Goal: Check status: Check status

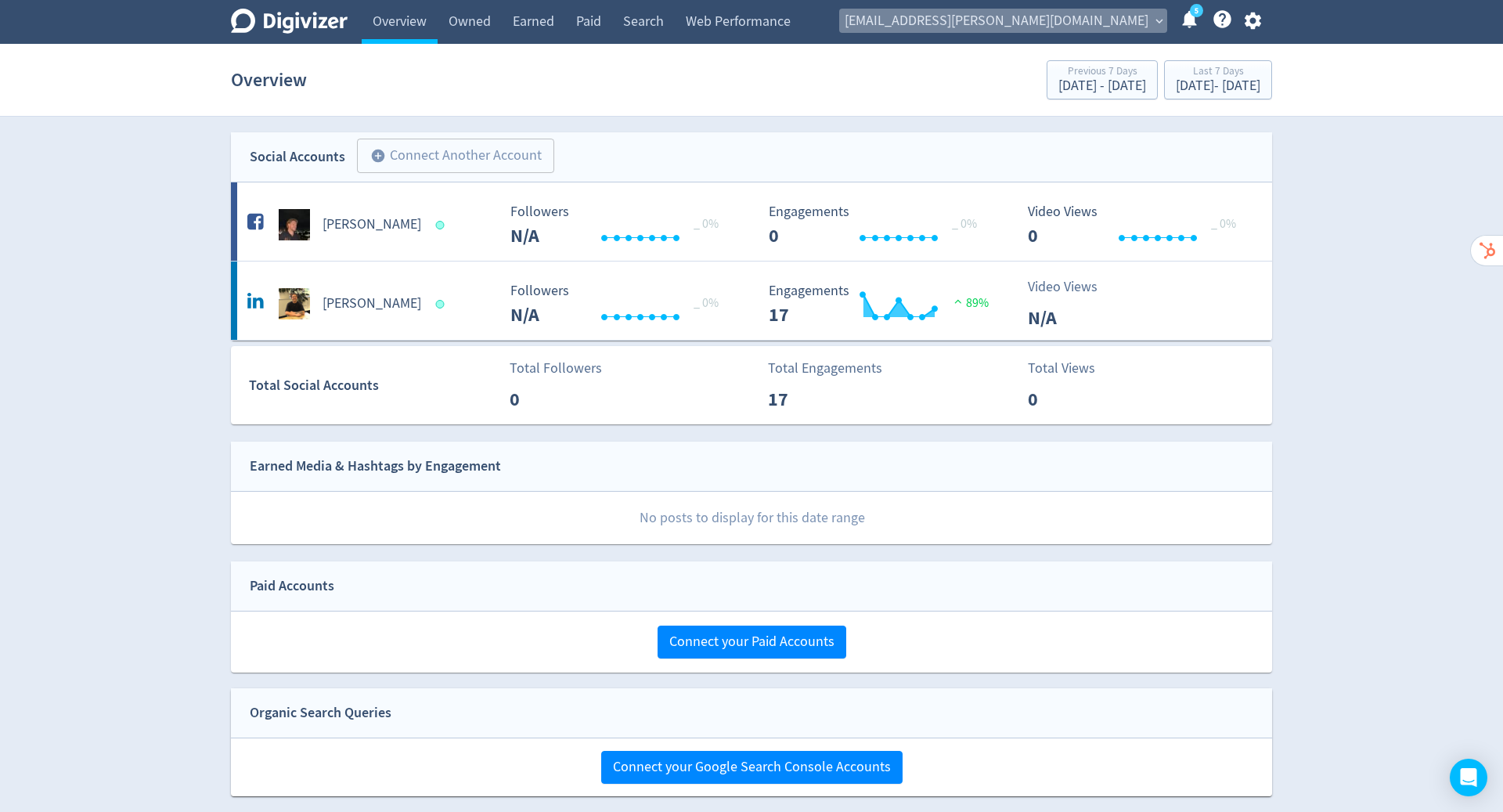
click at [1044, 26] on span "[EMAIL_ADDRESS][PERSON_NAME][DOMAIN_NAME]" at bounding box center [995, 21] width 304 height 25
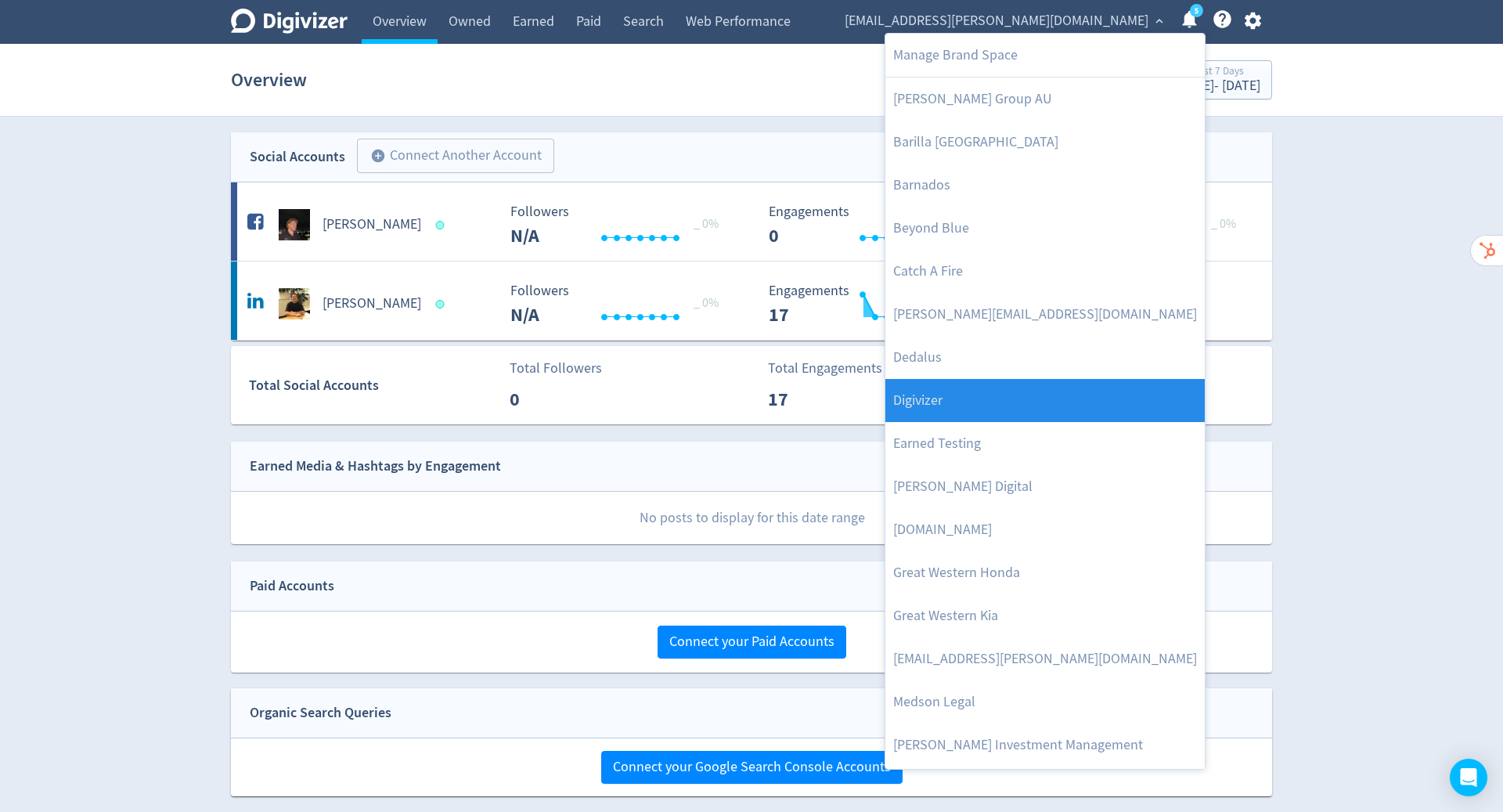
click at [1052, 383] on link "Digivizer" at bounding box center [1044, 400] width 319 height 43
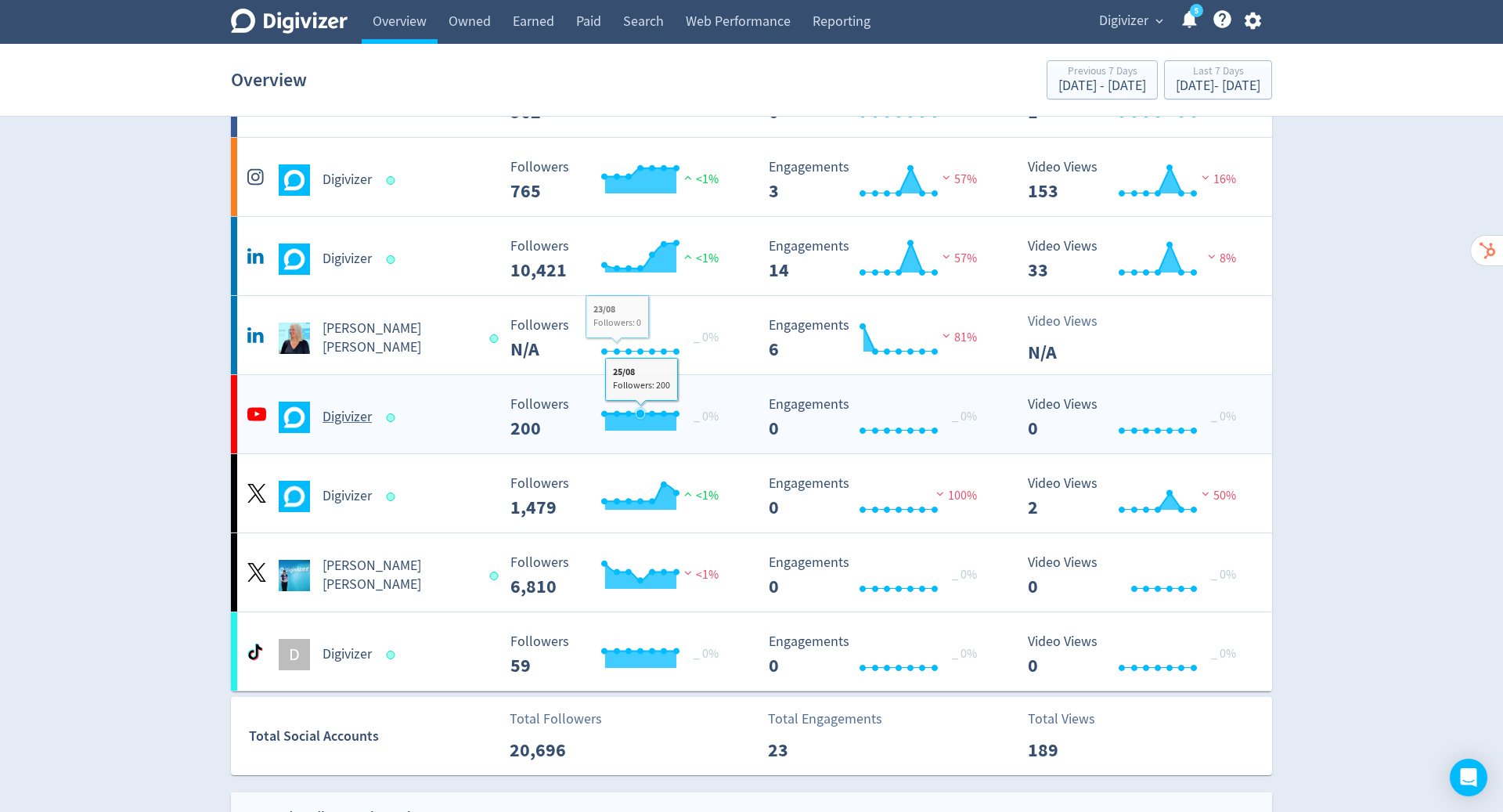
scroll to position [139, 0]
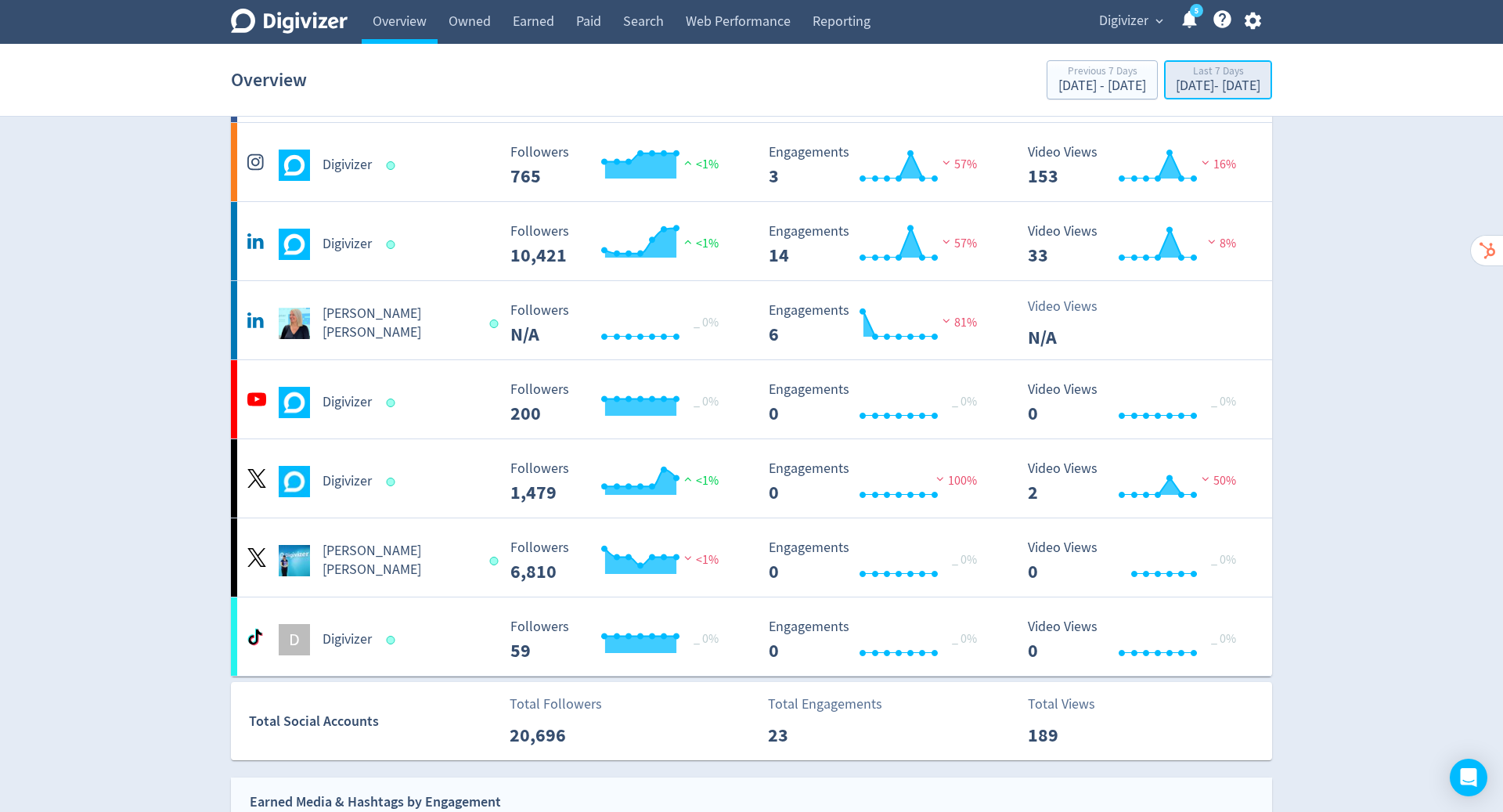
click at [1163, 99] on button "Last 7 Days [DATE] - [DATE]" at bounding box center [1217, 80] width 108 height 39
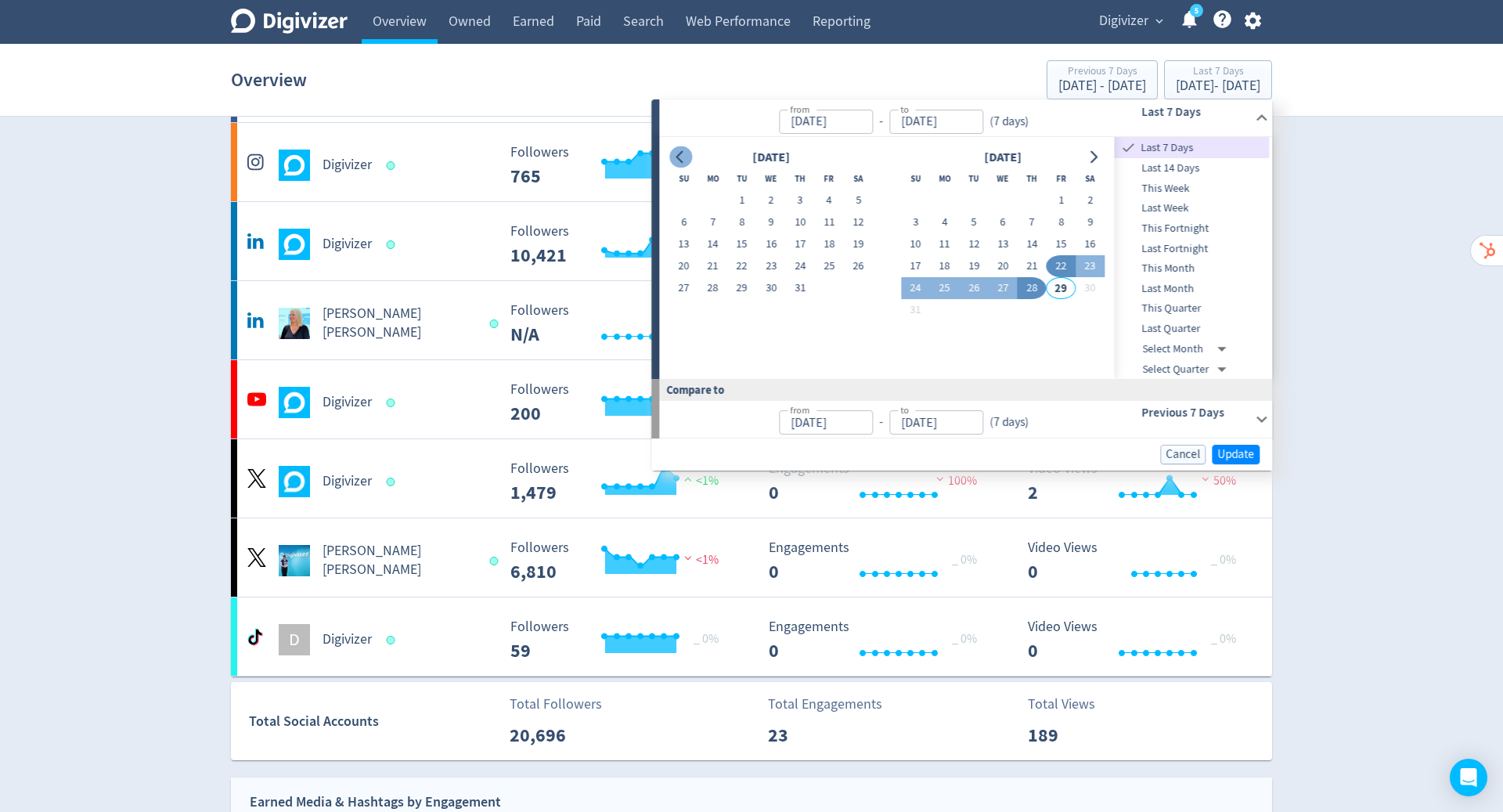
click at [678, 163] on button "Go to previous month" at bounding box center [680, 157] width 22 height 21
click at [1089, 154] on icon "Go to next month" at bounding box center [1093, 157] width 13 height 13
click at [915, 241] on button "10" at bounding box center [915, 244] width 29 height 21
type input "[DATE]"
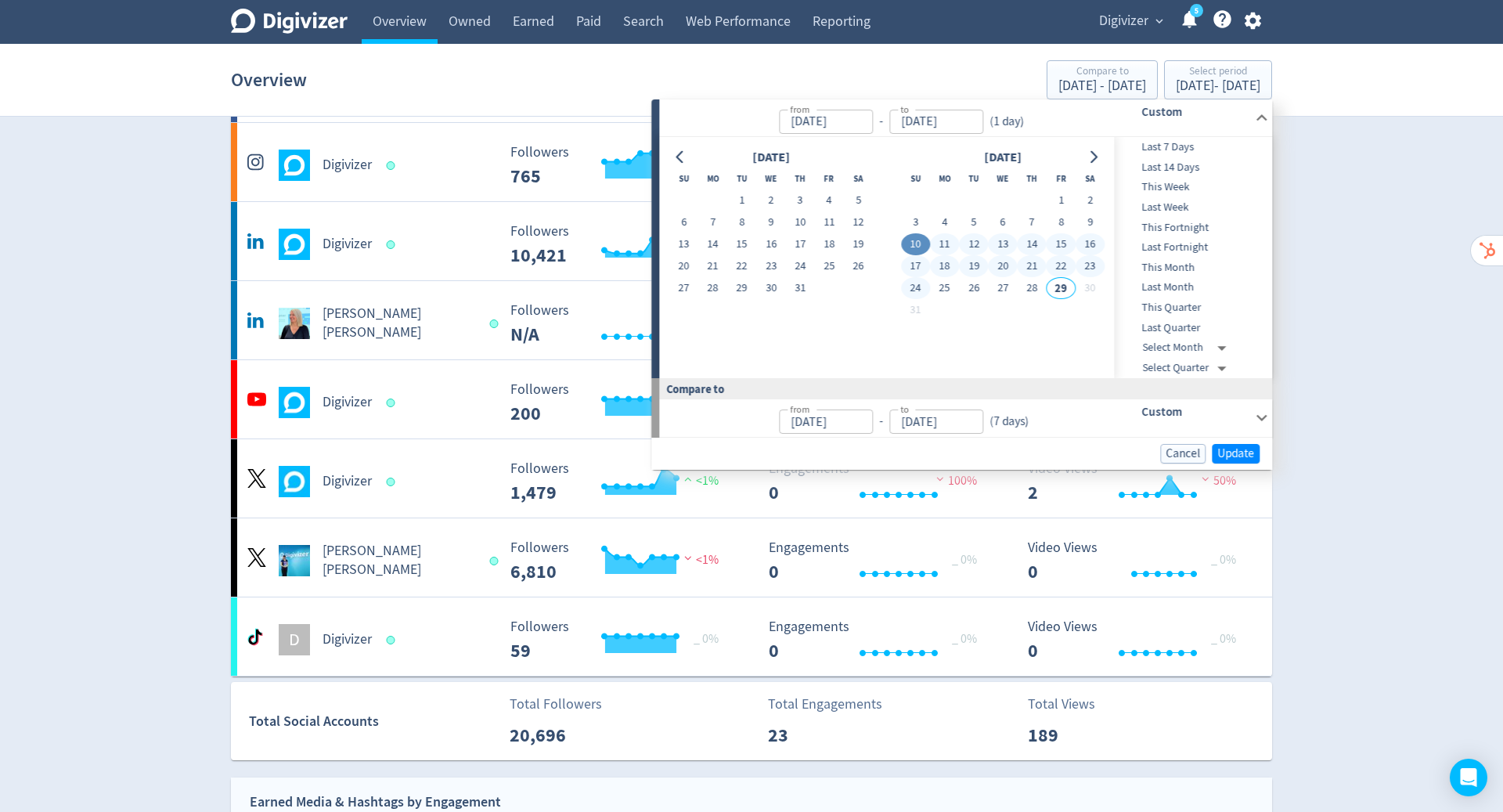
click at [916, 282] on button "24" at bounding box center [915, 288] width 29 height 21
type input "[DATE]"
click at [1241, 450] on span "Update" at bounding box center [1236, 454] width 37 height 12
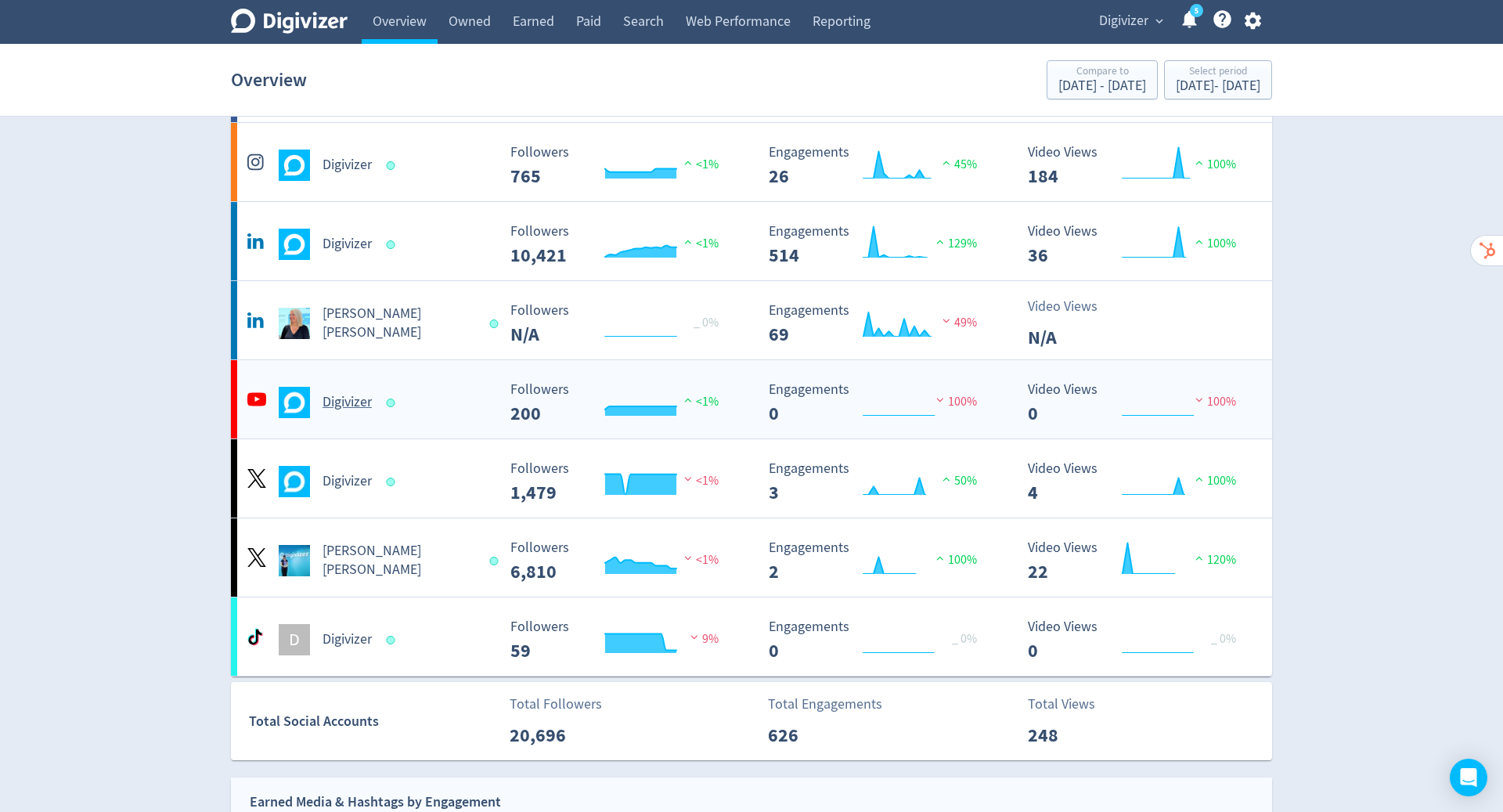
click at [330, 398] on h5 "Digivizer" at bounding box center [346, 402] width 50 height 19
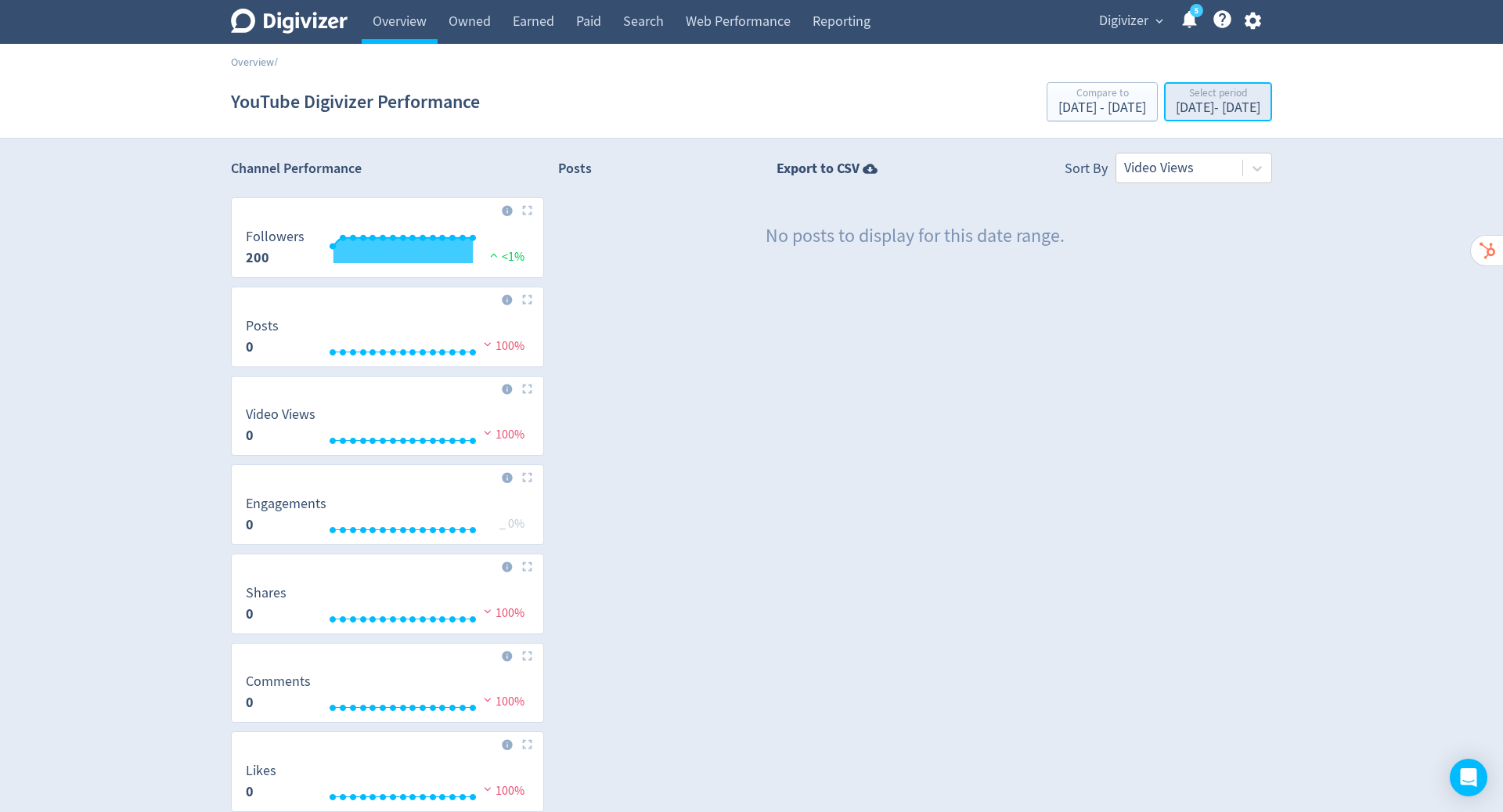
click at [1200, 96] on div "Select period" at bounding box center [1217, 95] width 85 height 14
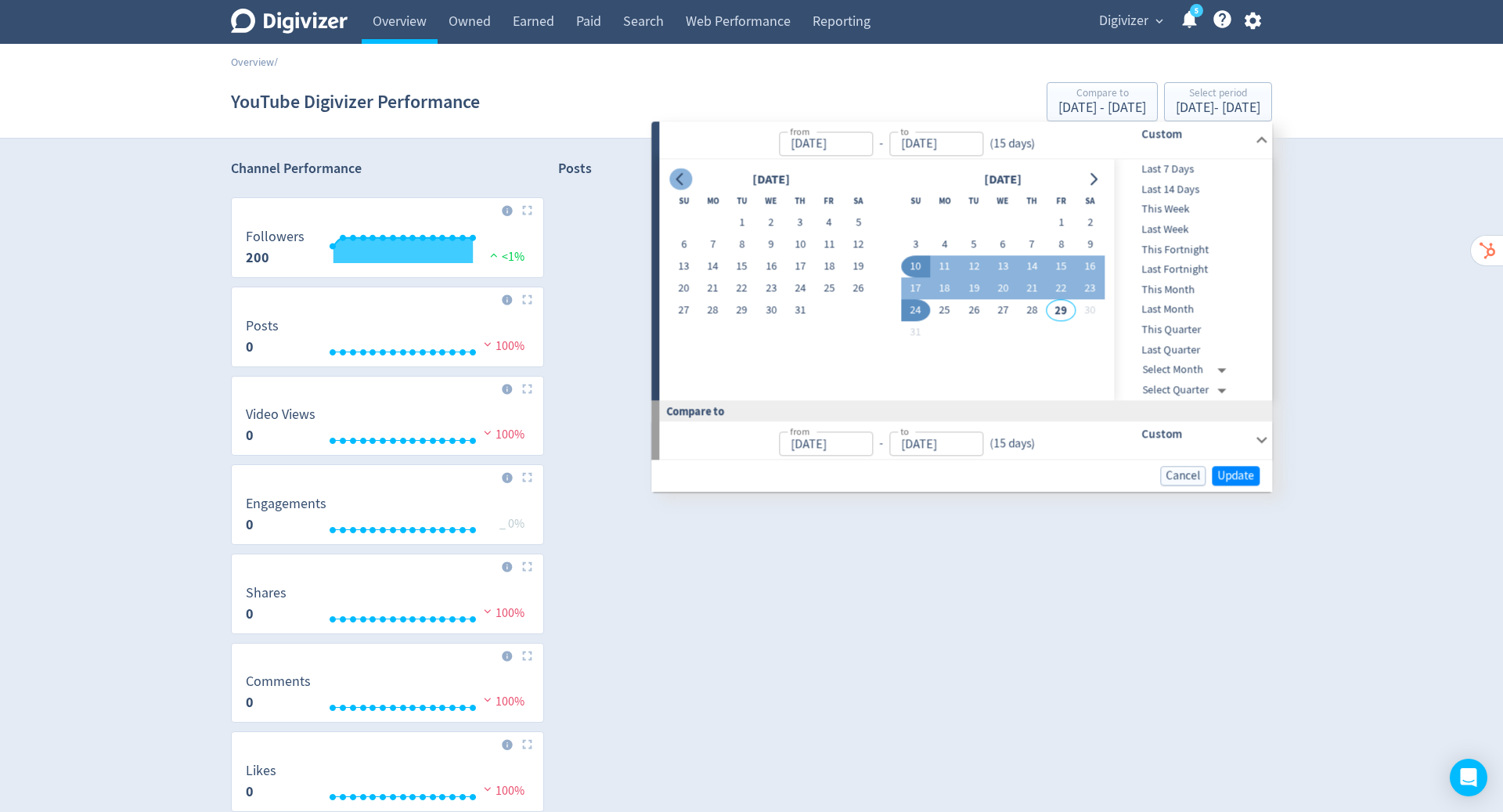
click at [678, 169] on button "Go to previous month" at bounding box center [680, 179] width 22 height 21
click at [919, 225] on button "1" at bounding box center [915, 223] width 29 height 21
type input "[DATE]"
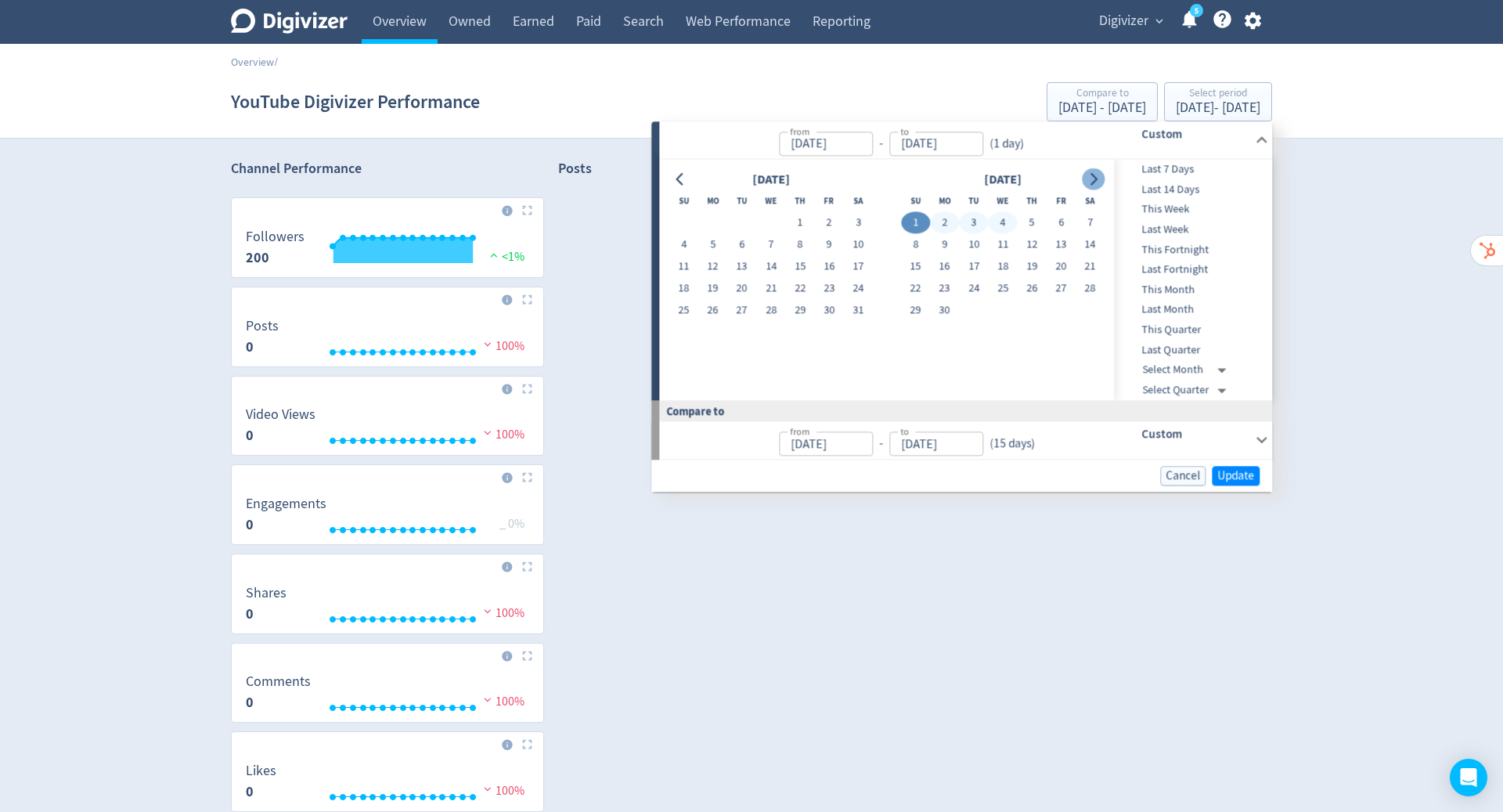
click at [1093, 183] on icon "Go to next month" at bounding box center [1093, 179] width 13 height 13
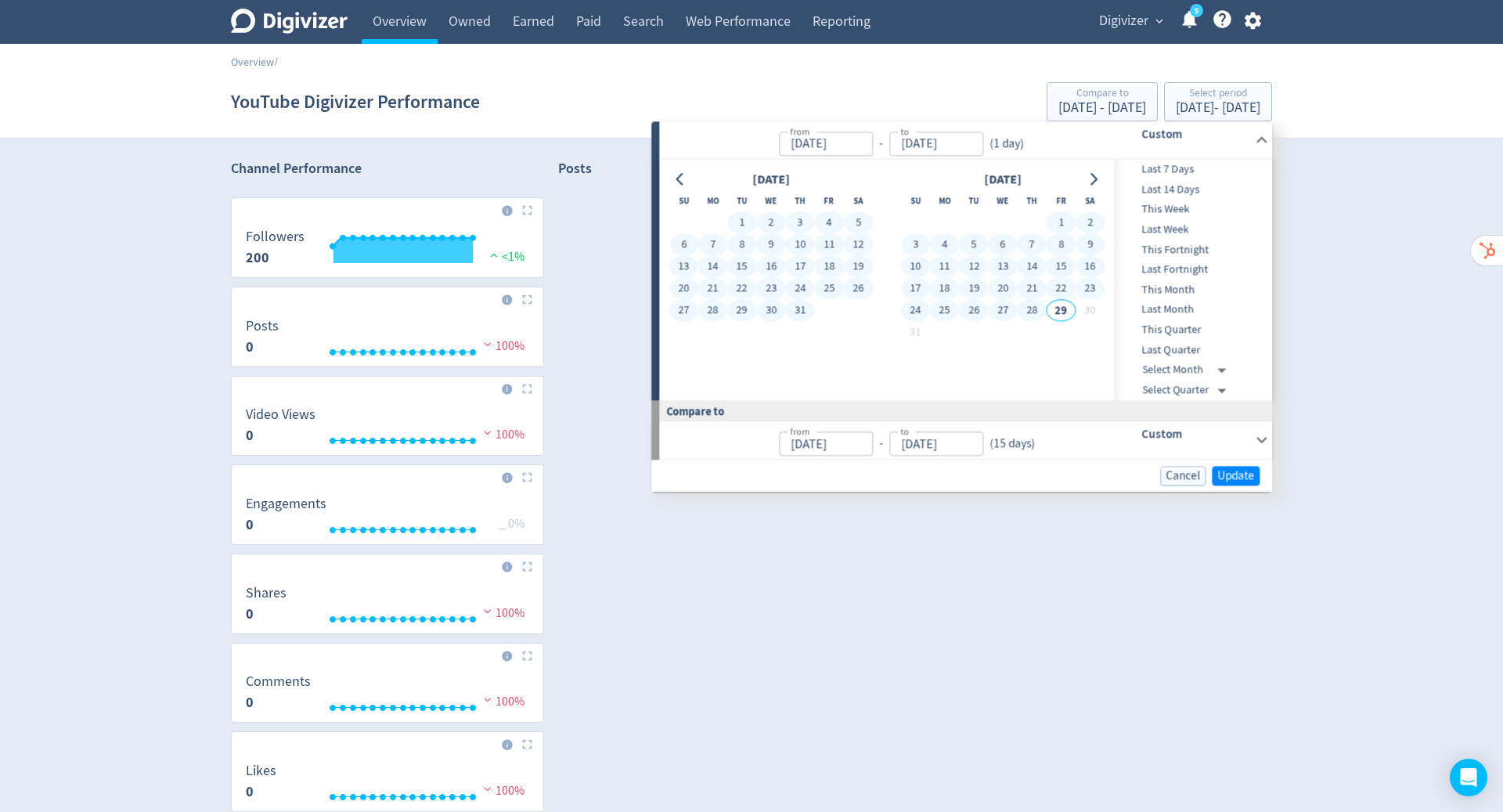
click at [1030, 311] on button "28" at bounding box center [1032, 310] width 29 height 21
type input "[DATE]"
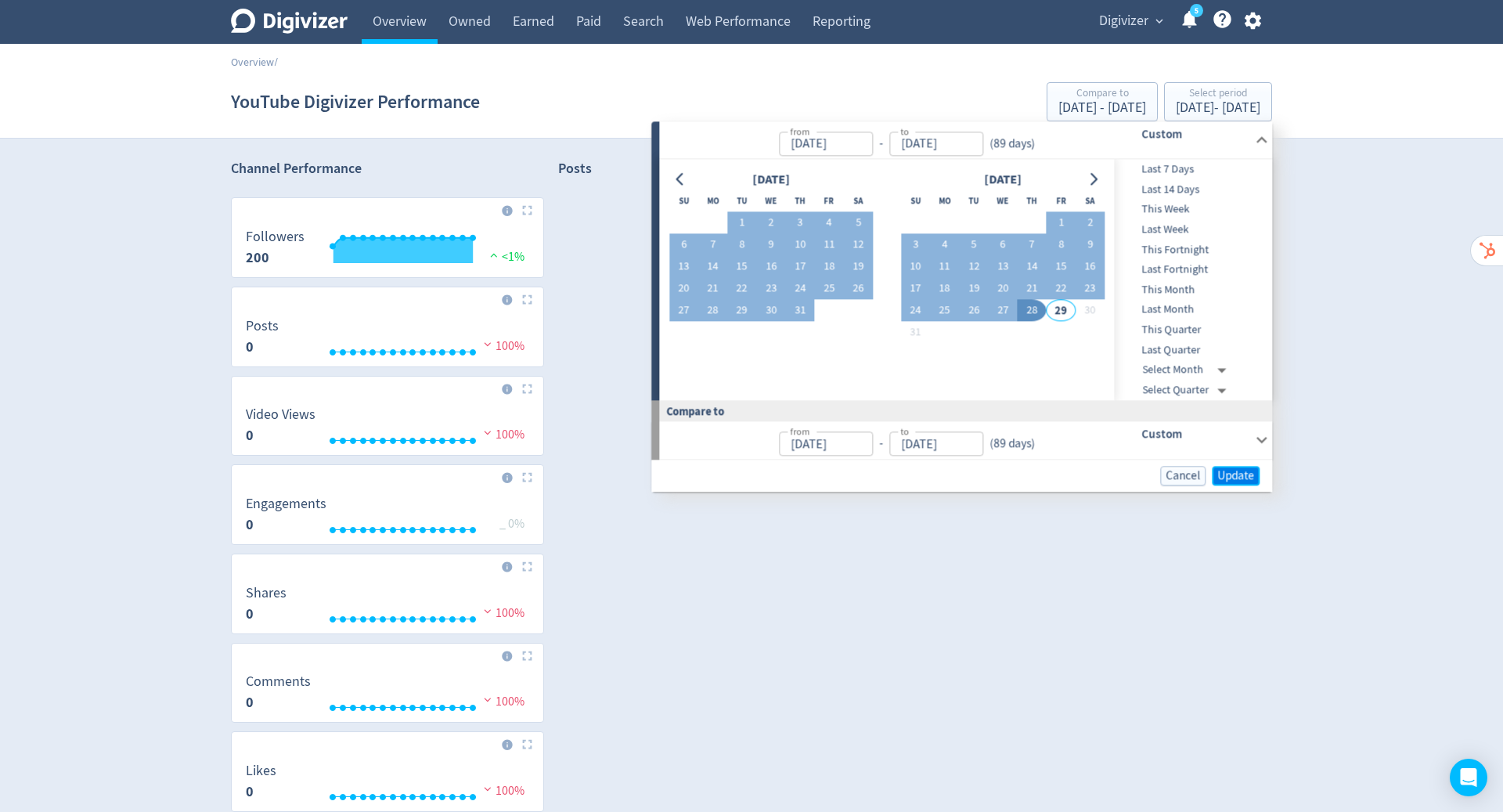
click at [1231, 476] on span "Update" at bounding box center [1236, 475] width 37 height 12
